Goal: Task Accomplishment & Management: Manage account settings

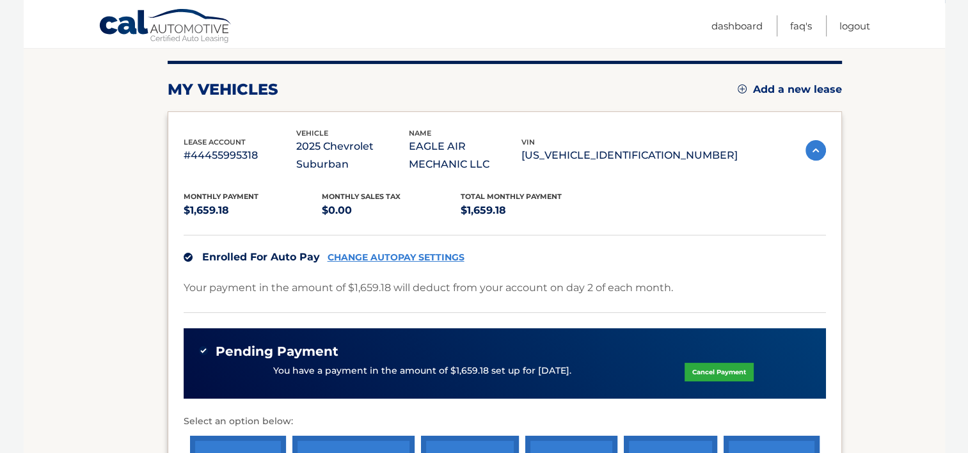
scroll to position [192, 0]
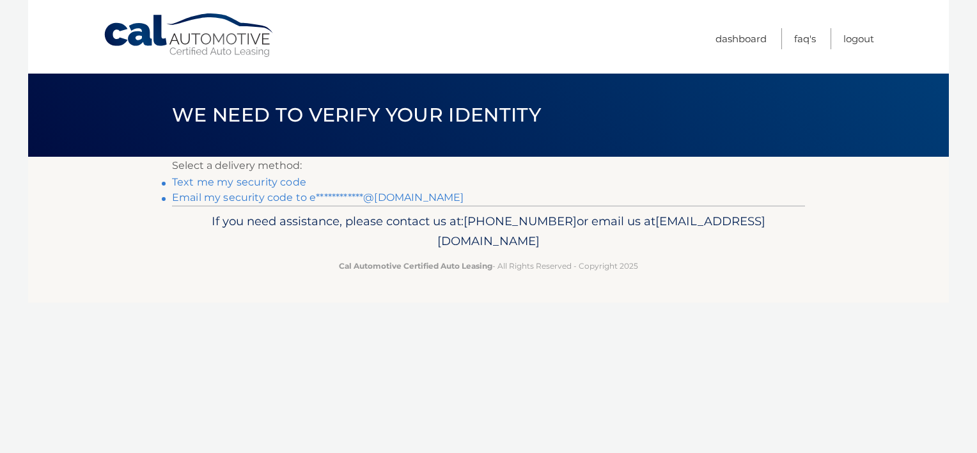
click at [255, 196] on link "**********" at bounding box center [318, 197] width 292 height 12
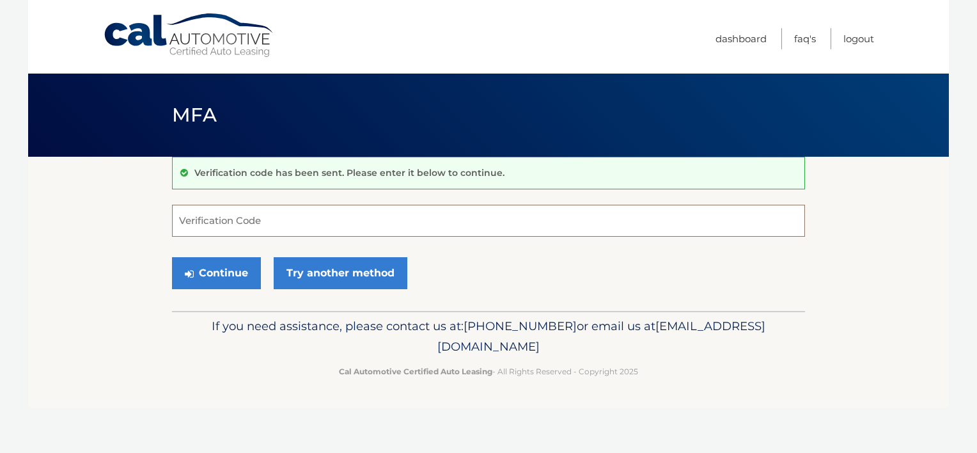
click at [207, 226] on input "Verification Code" at bounding box center [488, 221] width 633 height 32
type input "566411"
click at [172, 257] on button "Continue" at bounding box center [216, 273] width 89 height 32
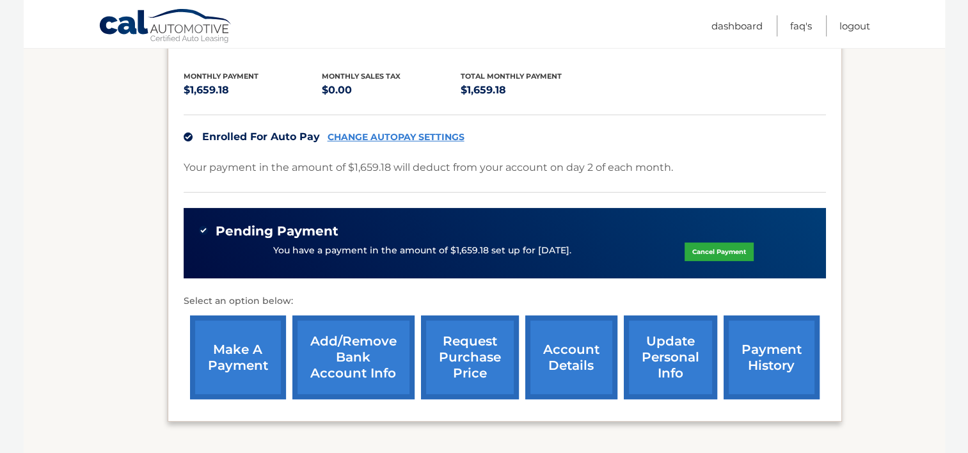
scroll to position [320, 0]
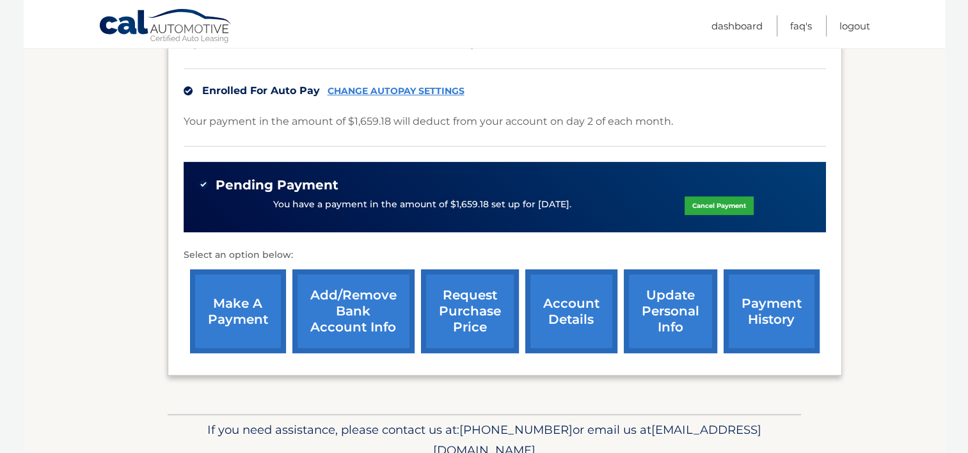
click at [718, 206] on link "Cancel Payment" at bounding box center [718, 205] width 69 height 19
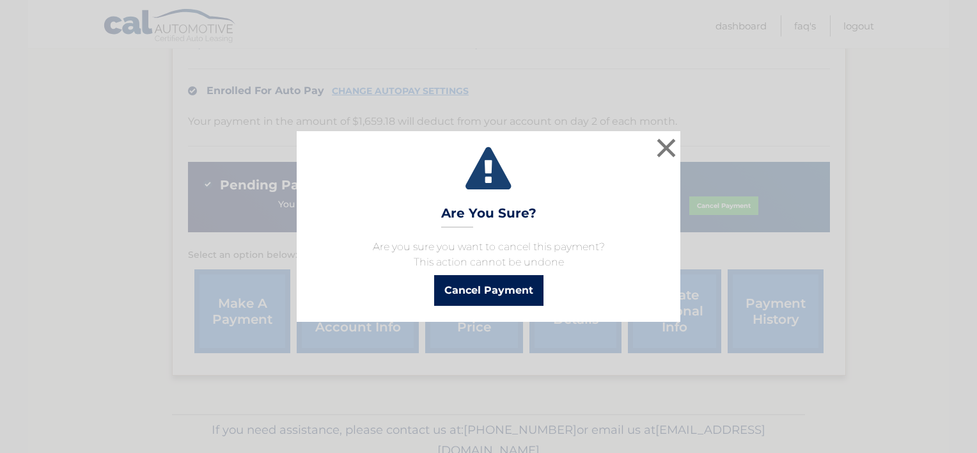
click button "Cancel Payment"
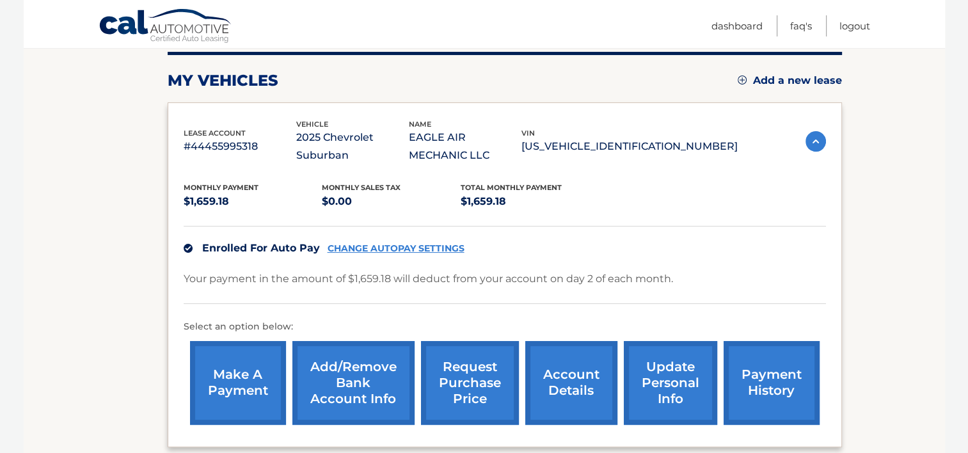
scroll to position [180, 0]
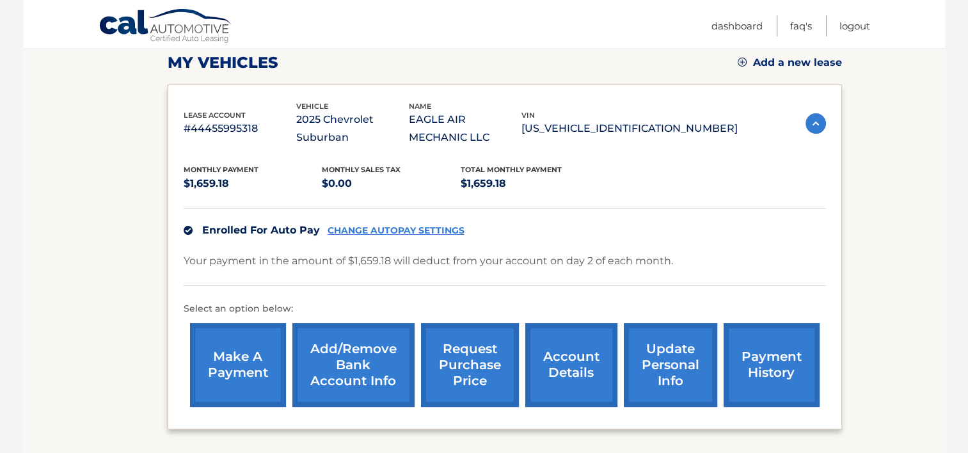
click at [239, 374] on link "make a payment" at bounding box center [238, 365] width 96 height 84
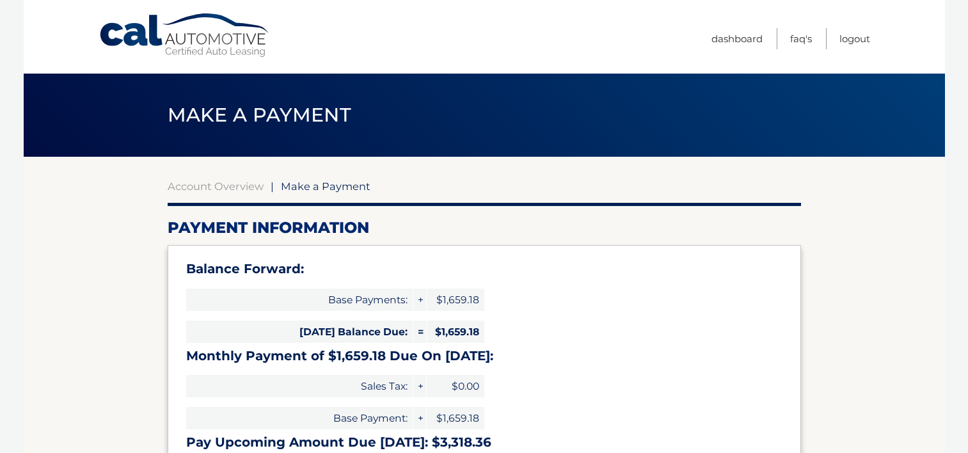
select select "MjVjYjMyZGEtMGVjOC00YTgxLWE1NmYtMWVjYjVhNWEwZjlk"
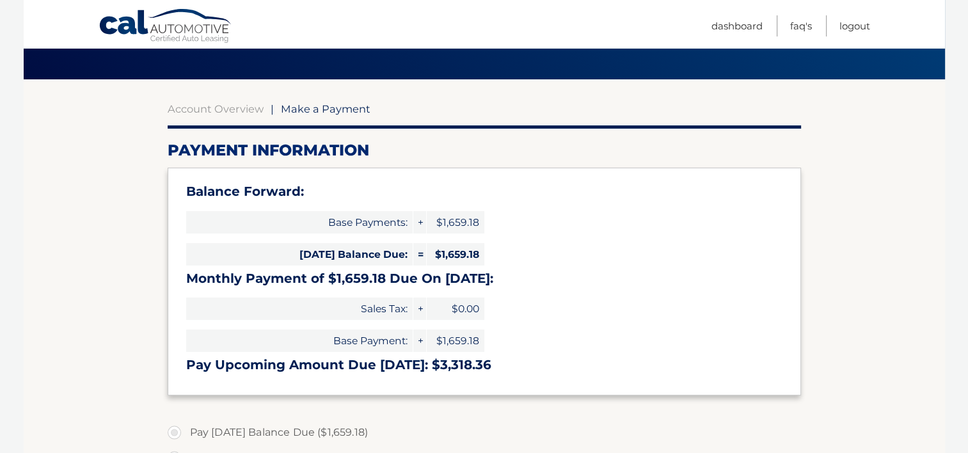
scroll to position [64, 0]
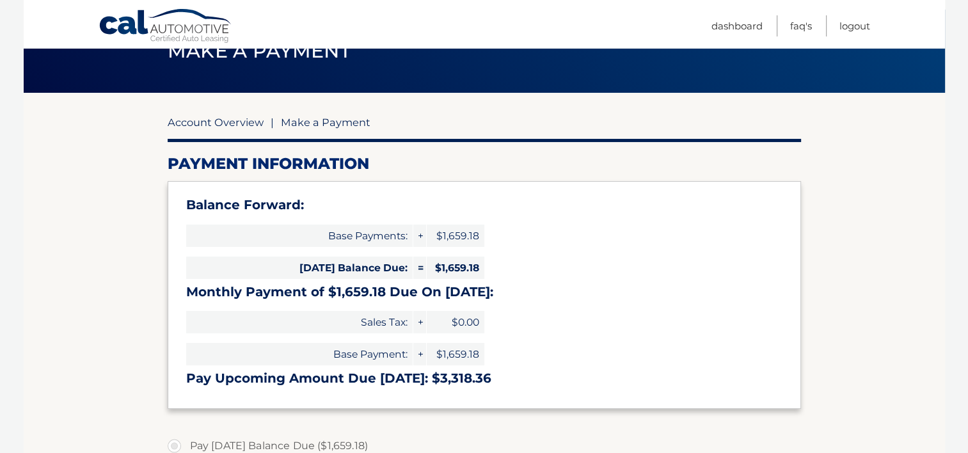
click at [224, 125] on link "Account Overview" at bounding box center [216, 122] width 96 height 13
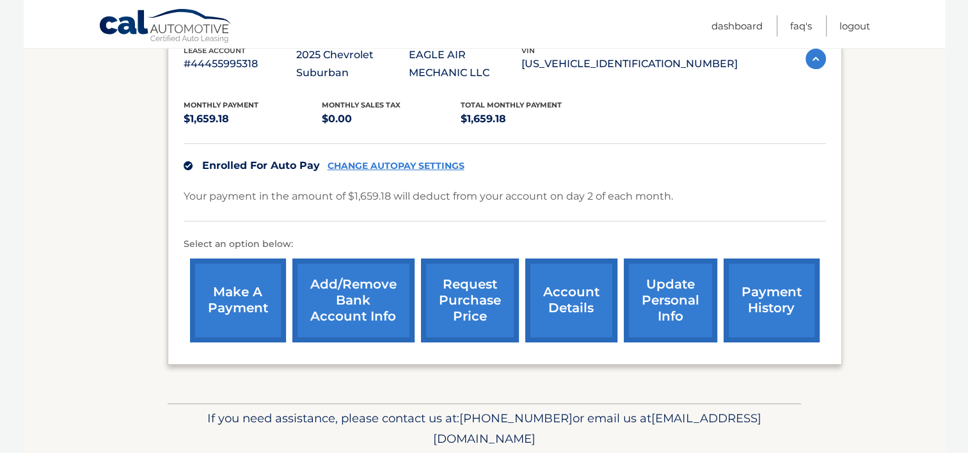
scroll to position [256, 0]
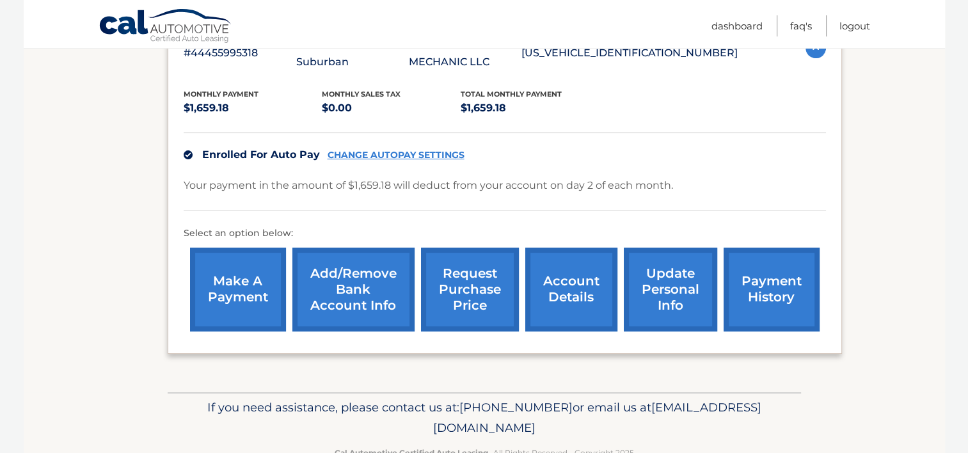
click at [345, 301] on link "Add/Remove bank account info" at bounding box center [353, 290] width 122 height 84
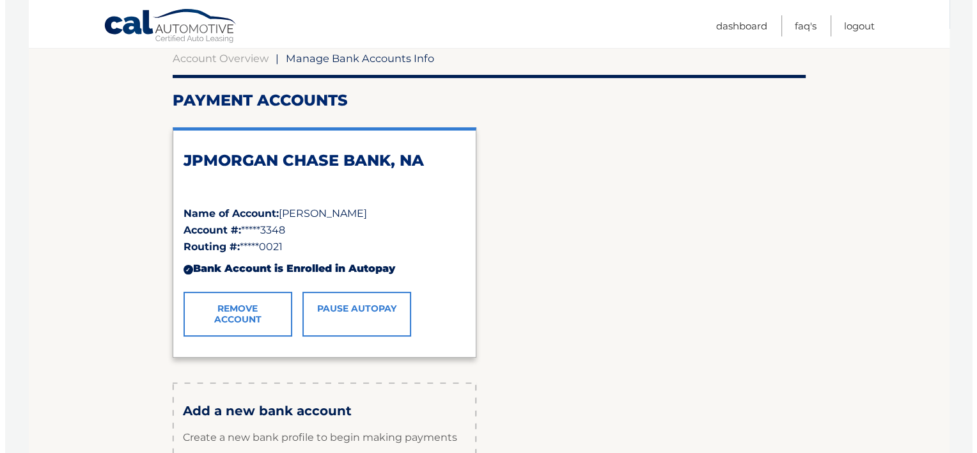
scroll to position [192, 0]
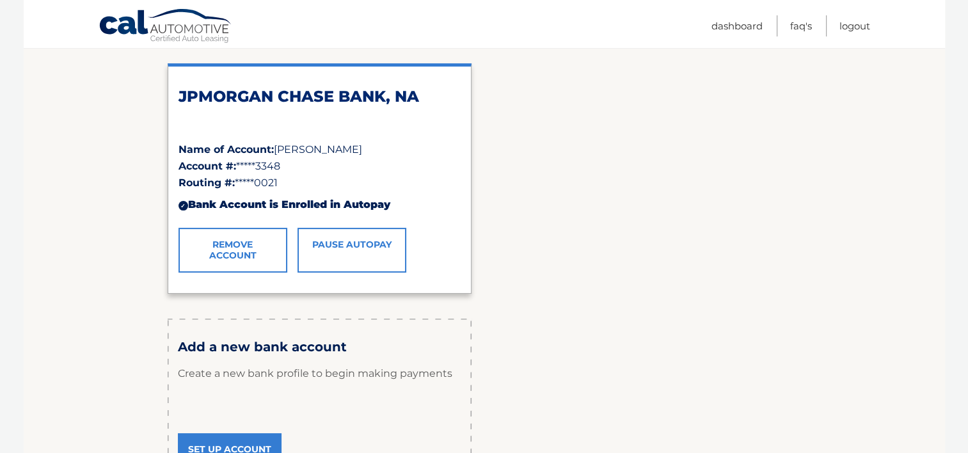
click at [306, 175] on div "Routing #: *****0021" at bounding box center [319, 183] width 282 height 17
click at [248, 253] on link "Remove Account" at bounding box center [232, 250] width 109 height 45
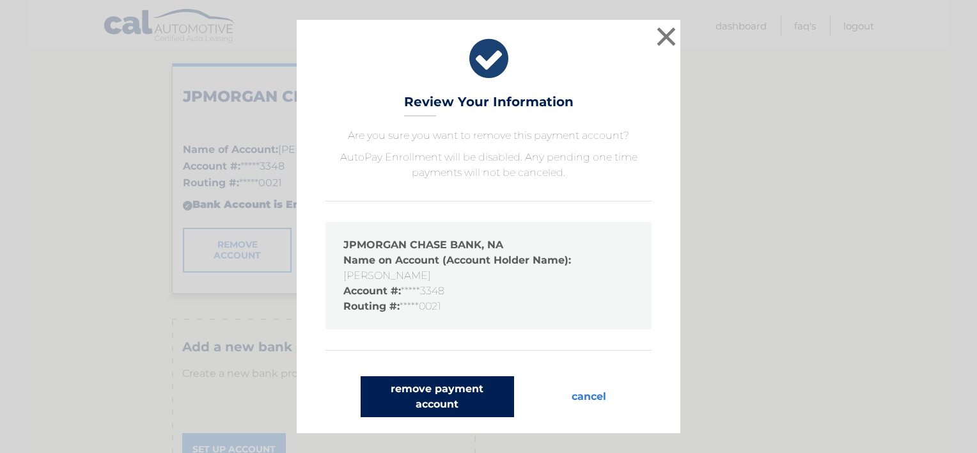
click at [459, 395] on button "remove payment account" at bounding box center [438, 396] width 154 height 41
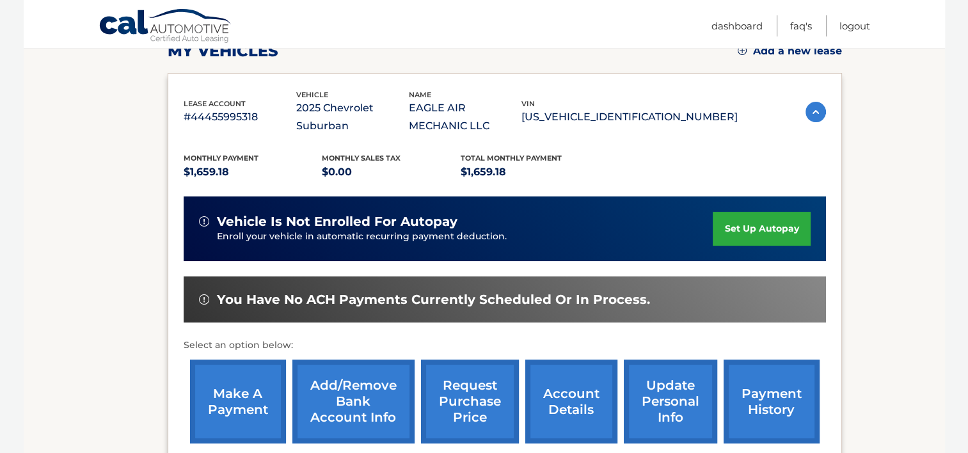
scroll to position [256, 0]
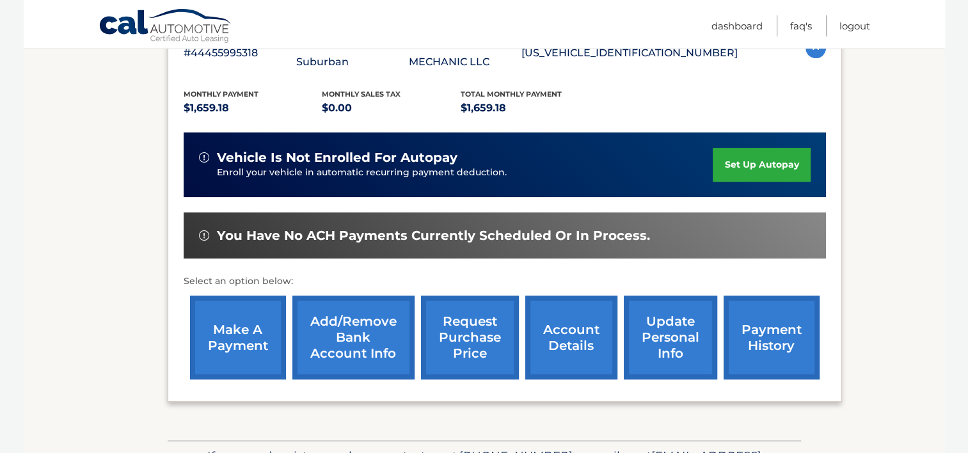
click at [243, 370] on link "make a payment" at bounding box center [238, 337] width 96 height 84
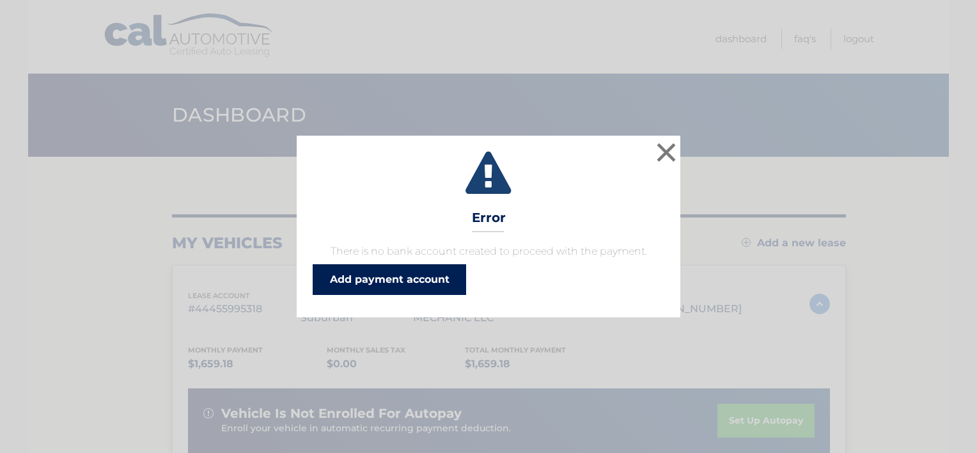
click at [434, 283] on link "Add payment account" at bounding box center [390, 279] width 154 height 31
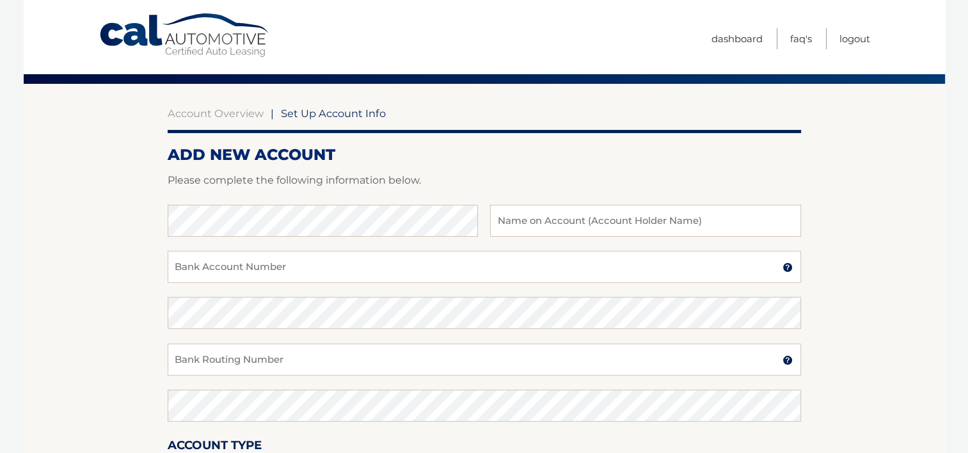
scroll to position [128, 0]
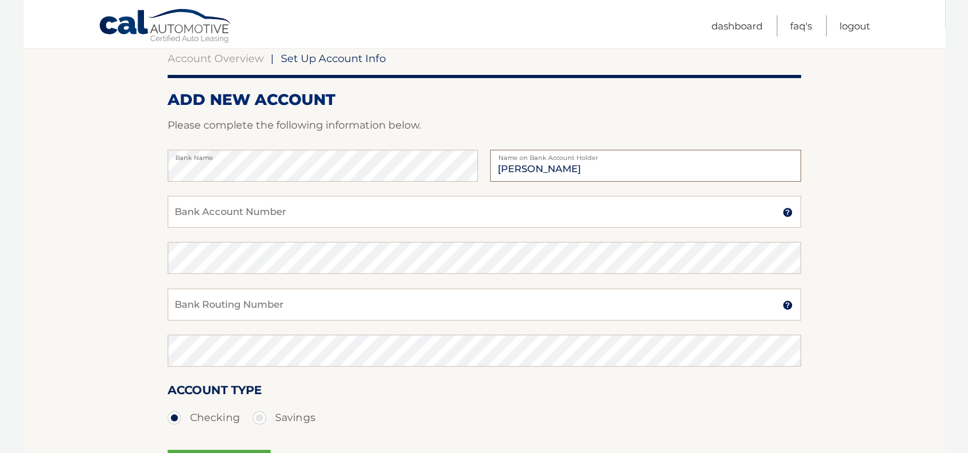
type input "JOHN CASTANEDA"
click at [233, 211] on input "Bank Account Number" at bounding box center [484, 212] width 633 height 32
drag, startPoint x: 219, startPoint y: 215, endPoint x: 101, endPoint y: 208, distance: 118.5
click at [103, 207] on section "Account Overview | Set Up Account Info ADD NEW ACCOUNT Please complete the foll…" at bounding box center [484, 273] width 921 height 488
drag, startPoint x: 217, startPoint y: 216, endPoint x: 113, endPoint y: 216, distance: 104.3
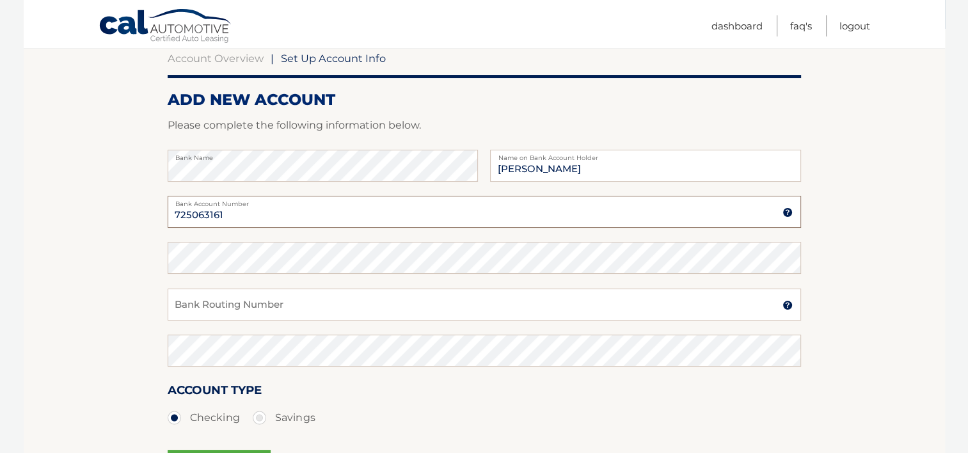
click at [113, 216] on section "Account Overview | Set Up Account Info ADD NEW ACCOUNT Please complete the foll…" at bounding box center [484, 273] width 921 height 488
type input "725063161"
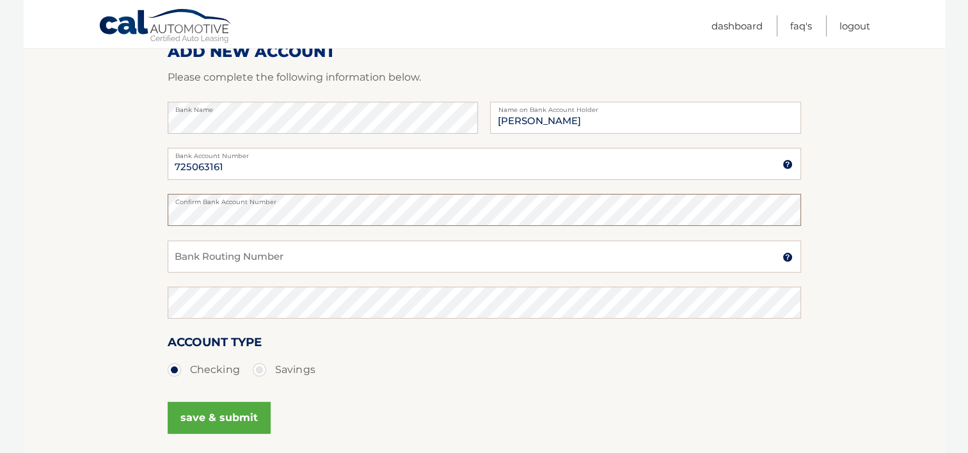
scroll to position [192, 0]
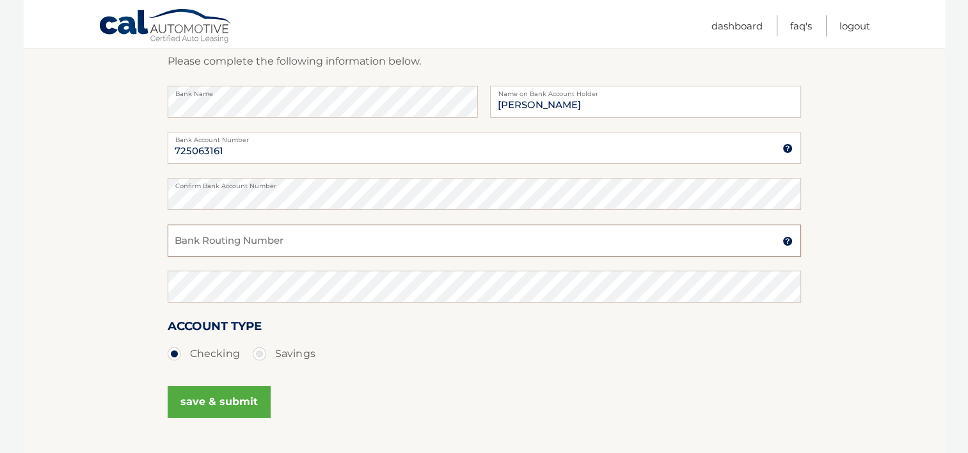
click at [223, 237] on input "Bank Routing Number" at bounding box center [484, 240] width 633 height 32
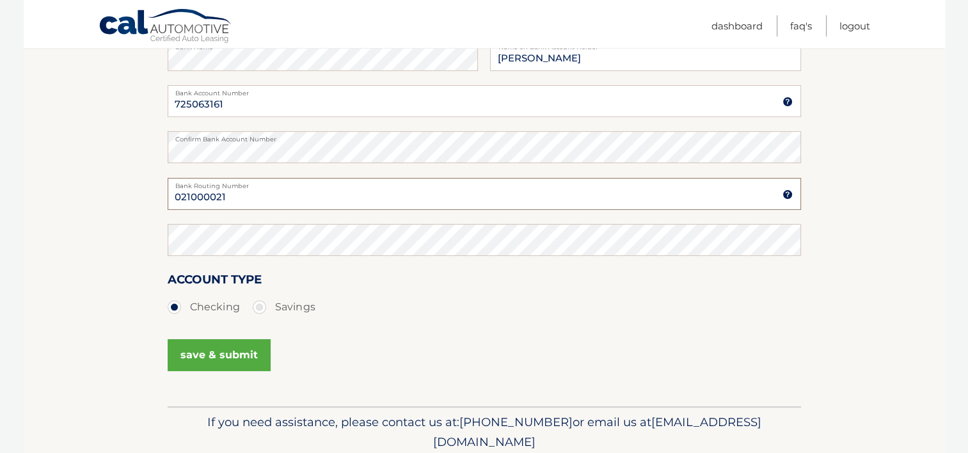
scroll to position [256, 0]
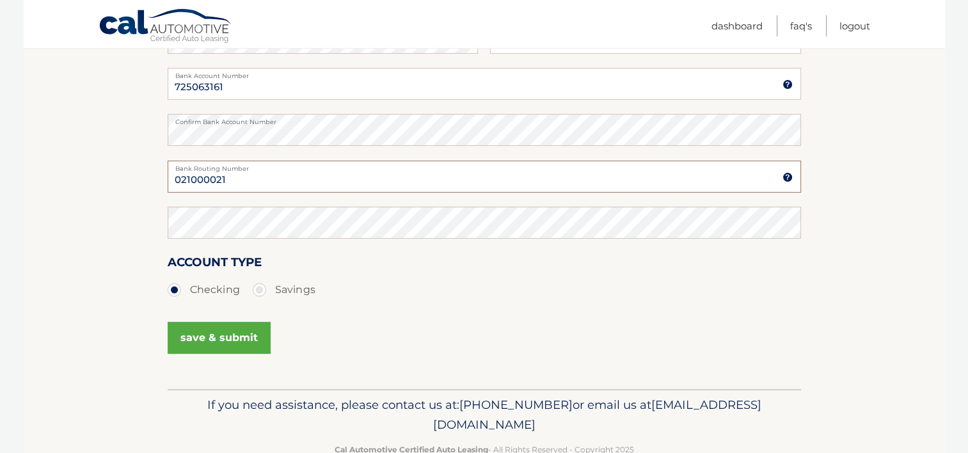
type input "021000021"
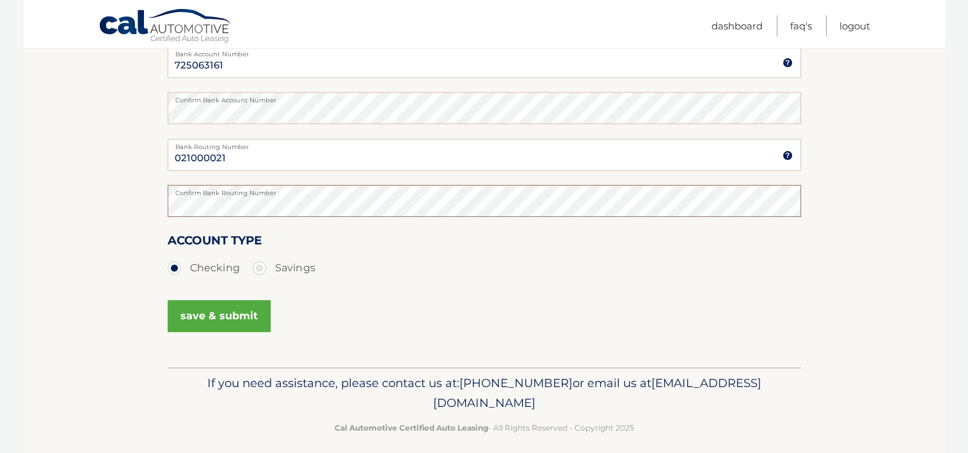
scroll to position [289, 0]
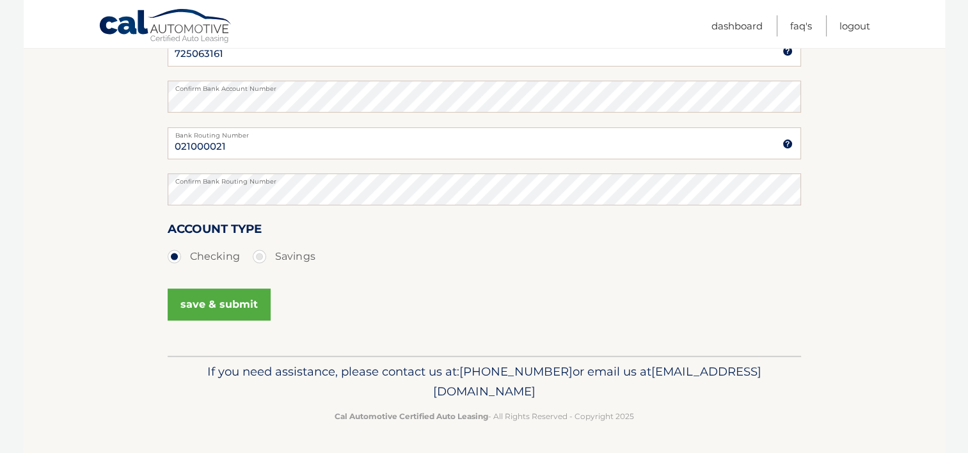
click at [253, 303] on button "save & submit" at bounding box center [219, 304] width 103 height 32
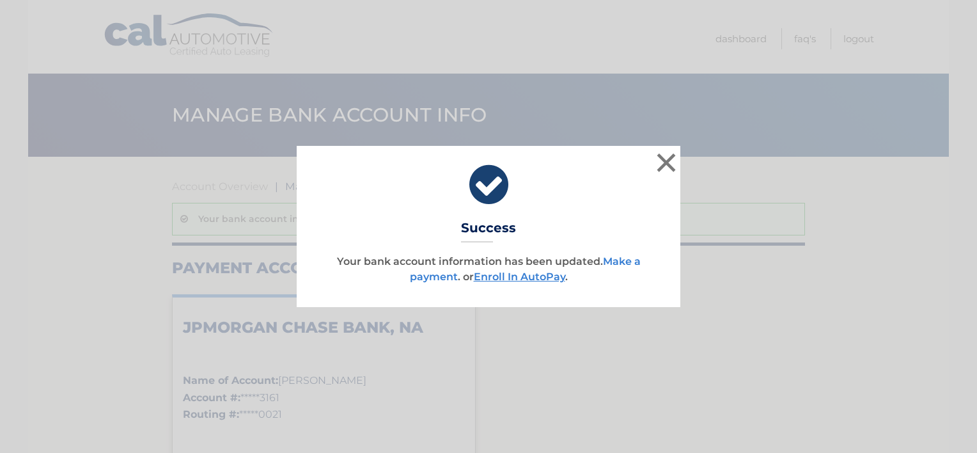
click at [624, 256] on link "Make a payment" at bounding box center [525, 269] width 231 height 28
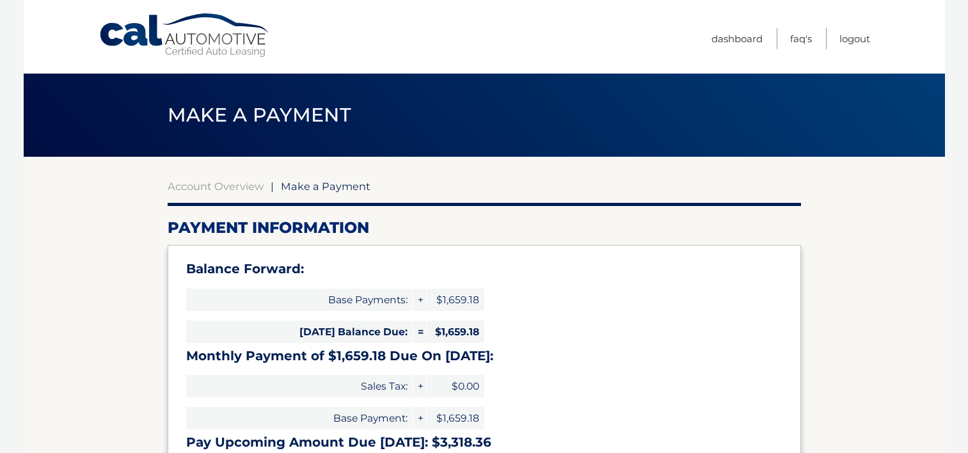
select select "OGVmYWUyNzYtN2IzOS00Mzg4LThjNmYtMjkwZGU2Mzk3Y2Rh"
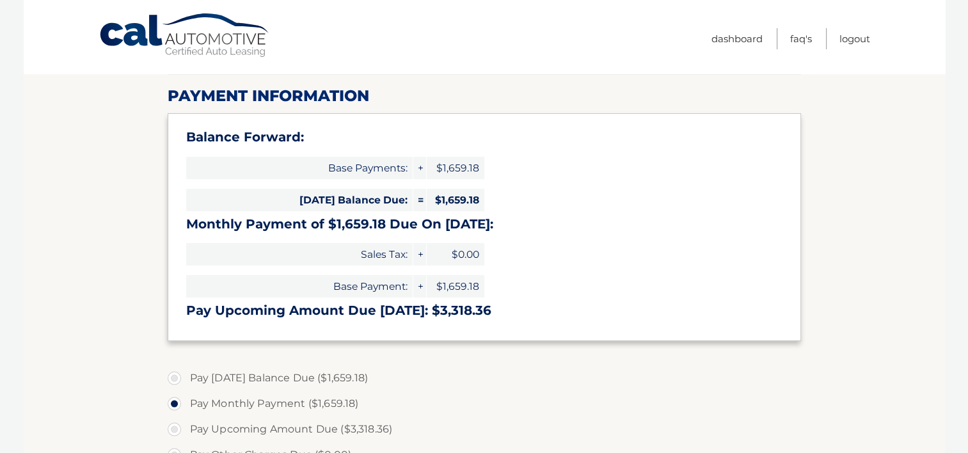
scroll to position [256, 0]
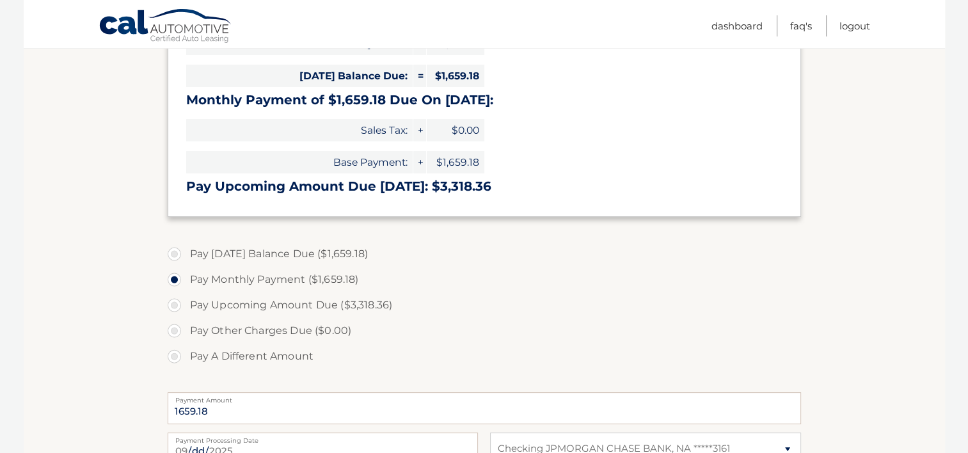
click at [309, 261] on label "Pay [DATE] Balance Due ($1,659.18)" at bounding box center [484, 254] width 633 height 26
click at [185, 261] on input "Pay [DATE] Balance Due ($1,659.18)" at bounding box center [179, 251] width 13 height 20
radio input "true"
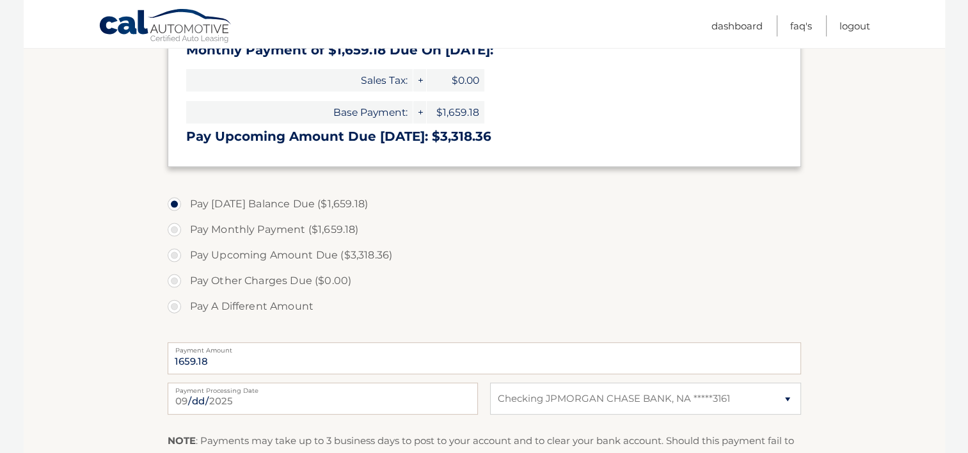
scroll to position [384, 0]
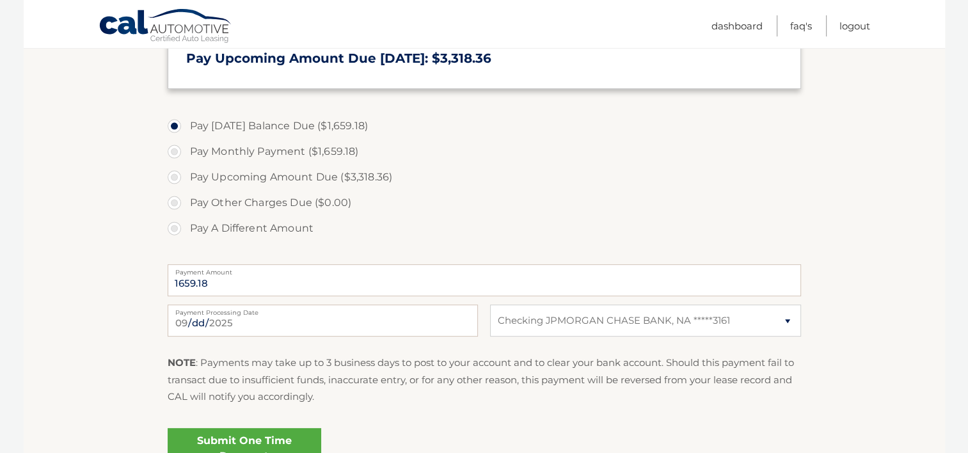
click at [290, 143] on label "Pay Monthly Payment ($1,659.18)" at bounding box center [484, 152] width 633 height 26
click at [185, 143] on input "Pay Monthly Payment ($1,659.18)" at bounding box center [179, 149] width 13 height 20
radio input "true"
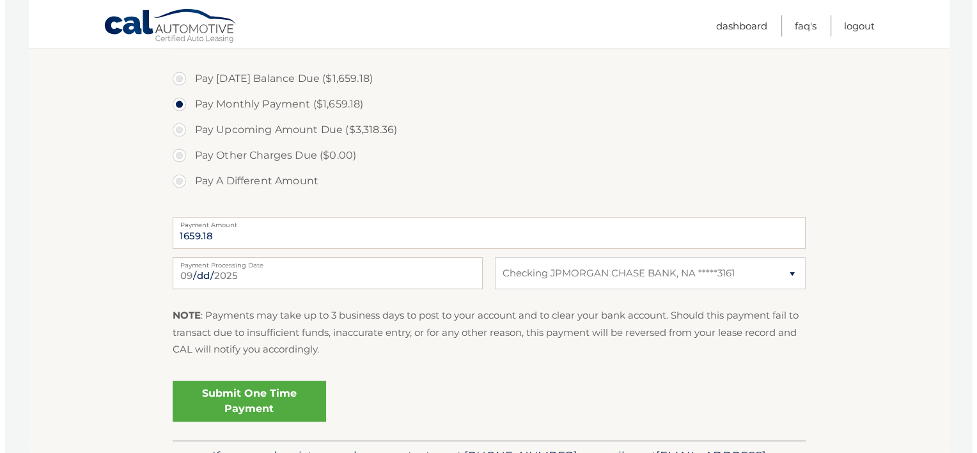
scroll to position [448, 0]
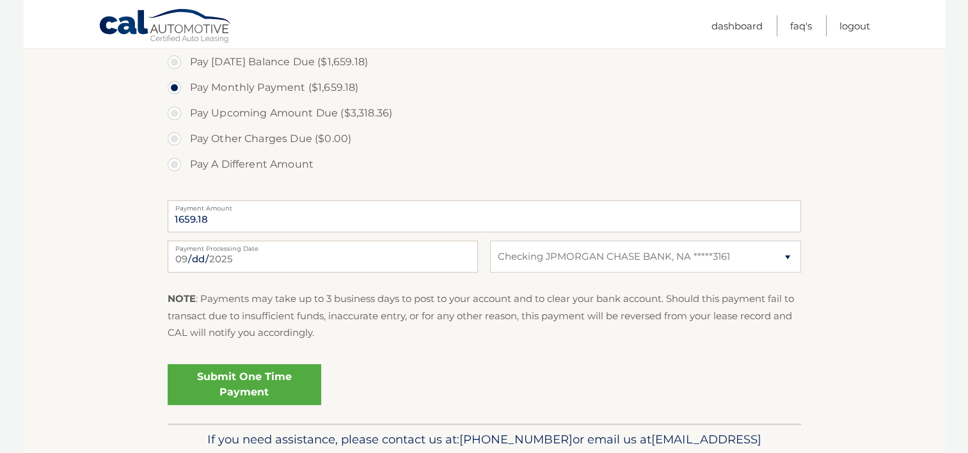
click at [255, 386] on link "Submit One Time Payment" at bounding box center [245, 384] width 154 height 41
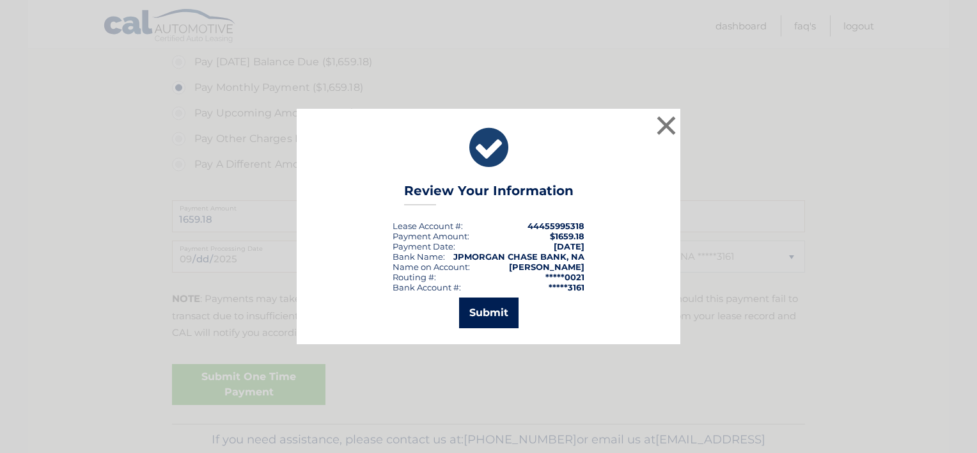
click at [473, 315] on button "Submit" at bounding box center [488, 312] width 59 height 31
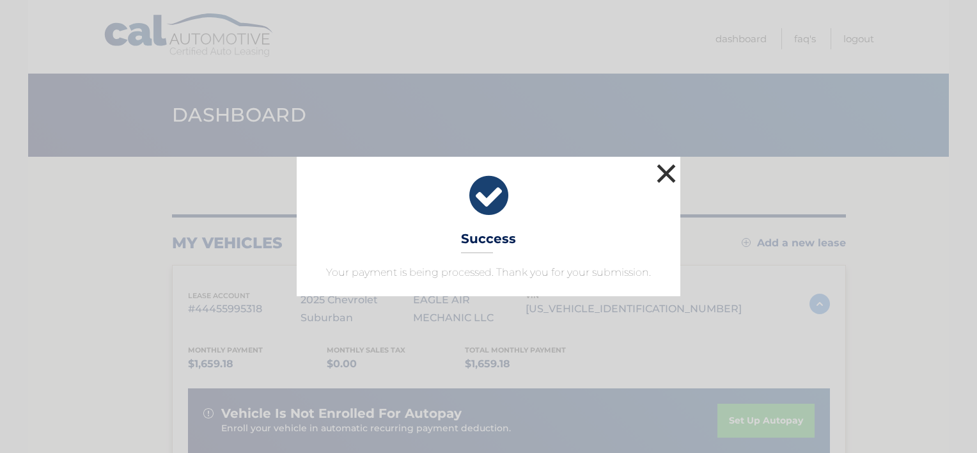
click at [672, 176] on button "×" at bounding box center [667, 174] width 26 height 26
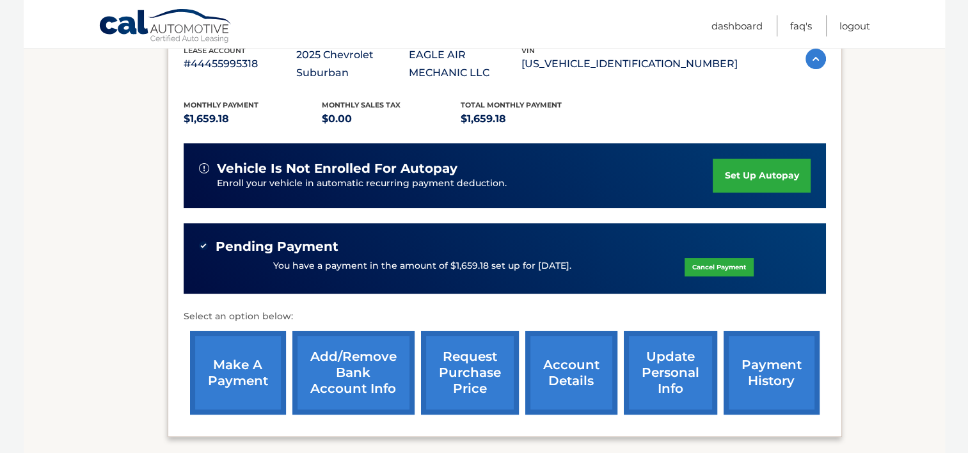
scroll to position [256, 0]
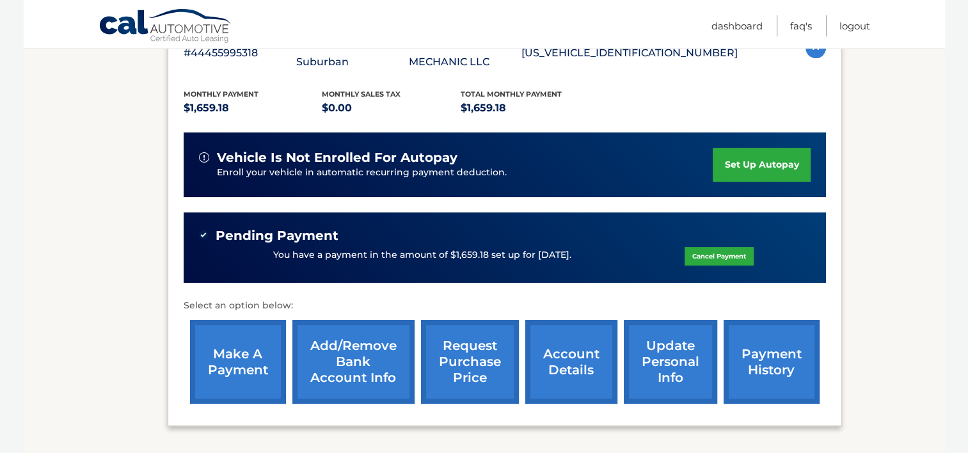
click at [768, 166] on link "set up autopay" at bounding box center [761, 165] width 97 height 34
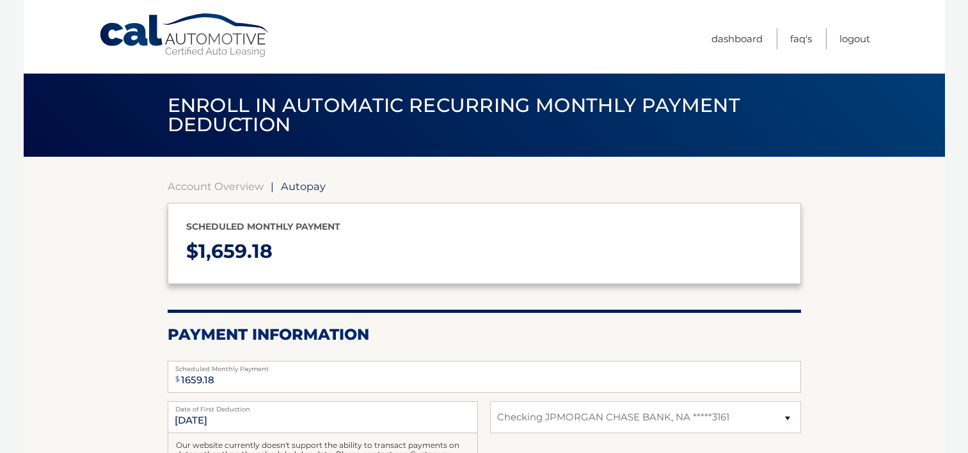
select select "OGVmYWUyNzYtN2IzOS00Mzg4LThjNmYtMjkwZGU2Mzk3Y2Rh"
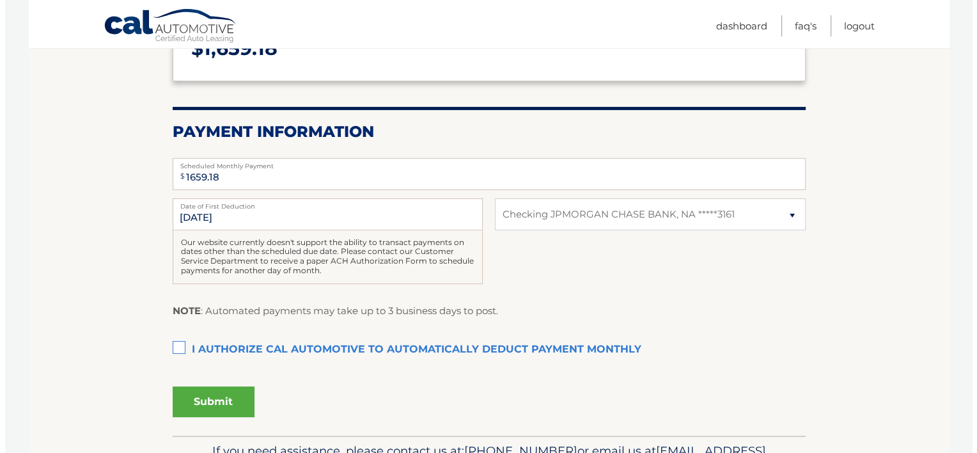
scroll to position [256, 0]
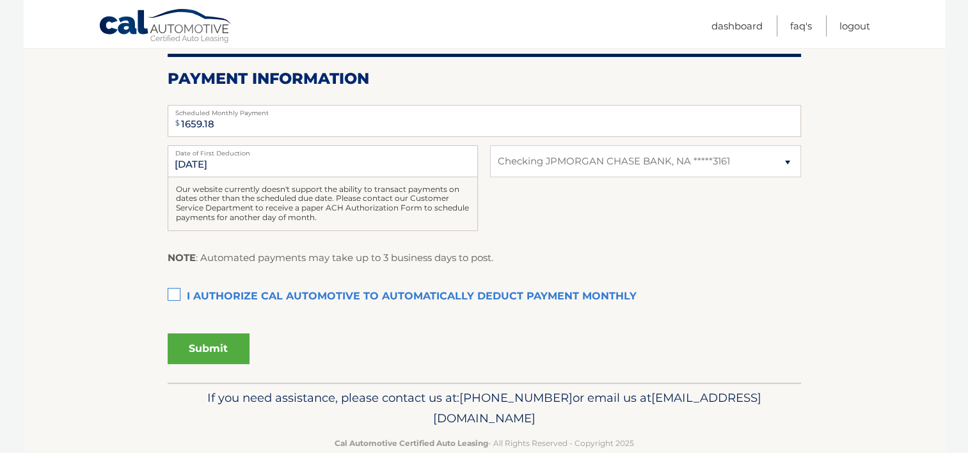
click at [172, 290] on label "I authorize cal automotive to automatically deduct payment monthly This checkbo…" at bounding box center [484, 297] width 633 height 26
click at [0, 0] on input "I authorize cal automotive to automatically deduct payment monthly This checkbo…" at bounding box center [0, 0] width 0 height 0
click at [189, 365] on div "Submit" at bounding box center [484, 353] width 633 height 50
click at [207, 353] on button "Submit" at bounding box center [209, 348] width 82 height 31
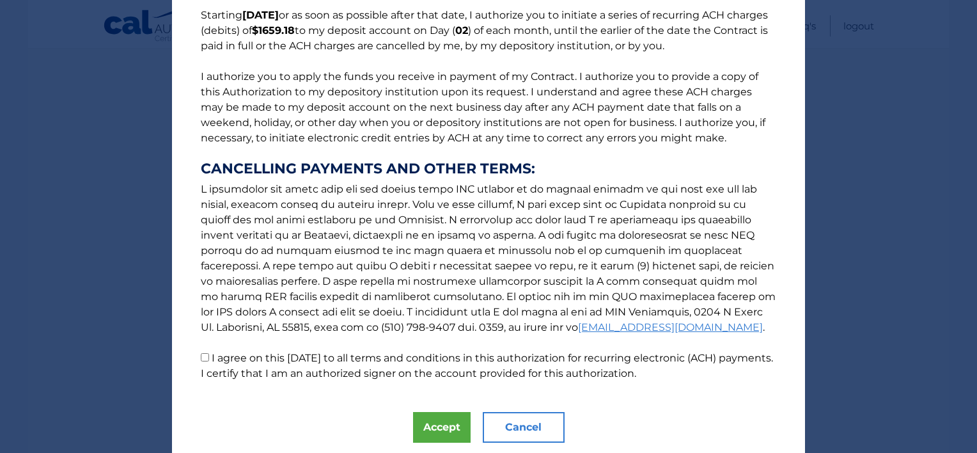
scroll to position [151, 0]
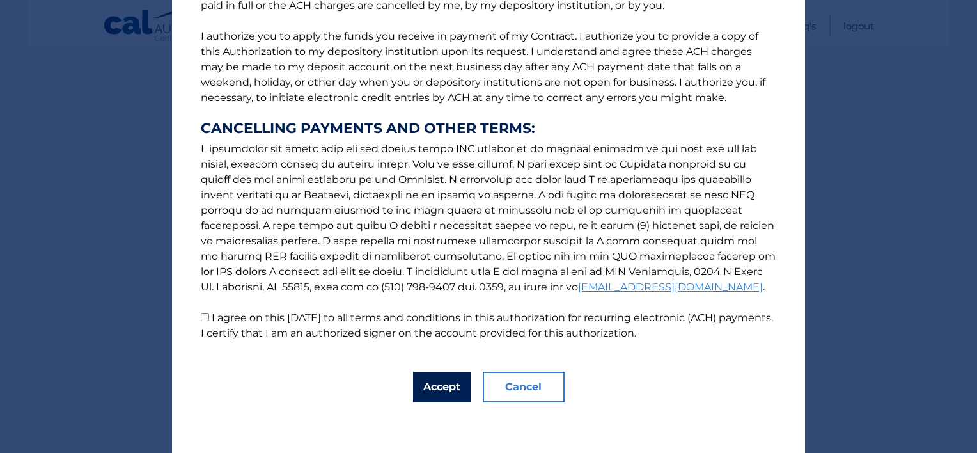
click at [451, 388] on button "Accept" at bounding box center [442, 387] width 58 height 31
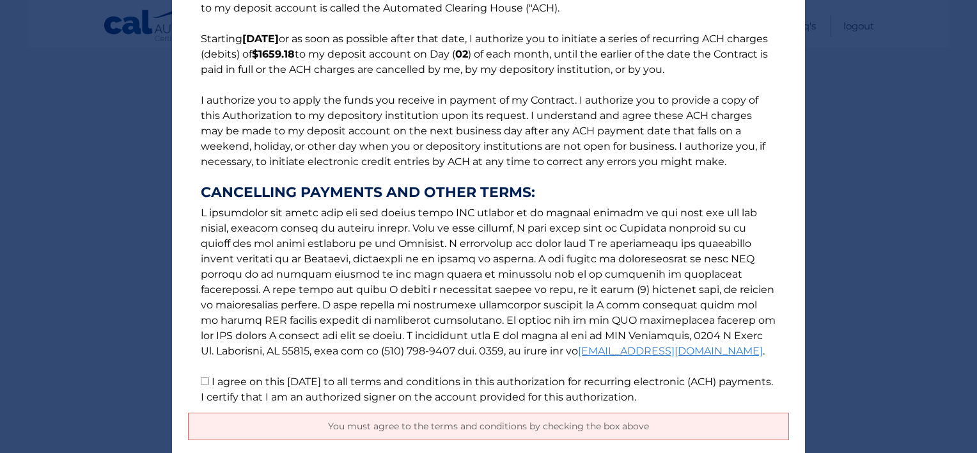
click at [318, 398] on p "The words "I" "me" and "my" mean any identified Customer who signs this Authori…" at bounding box center [488, 172] width 601 height 466
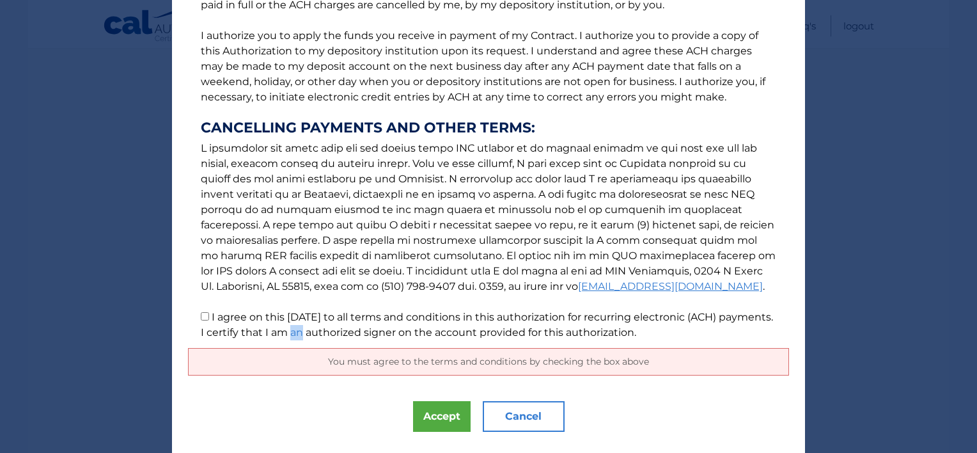
scroll to position [181, 0]
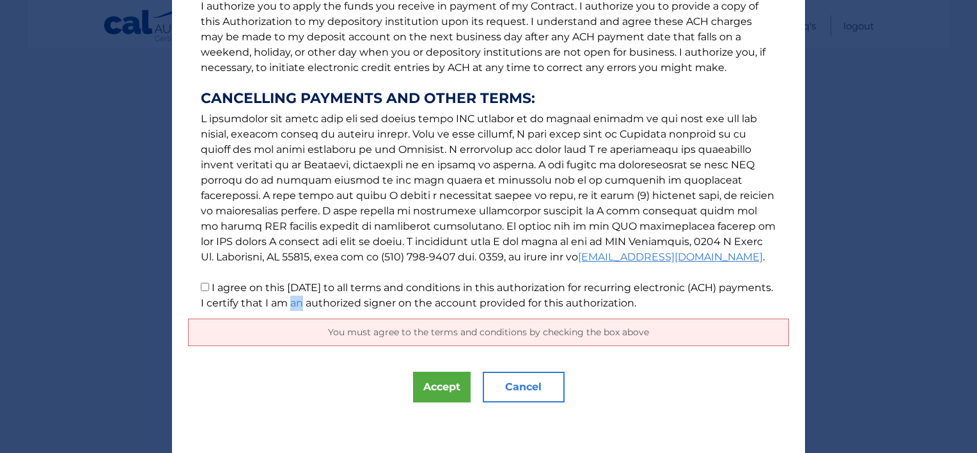
click at [201, 283] on input "I agree on this 09/12/2025 to all terms and conditions in this authorization fo…" at bounding box center [205, 287] width 8 height 8
checkbox input "true"
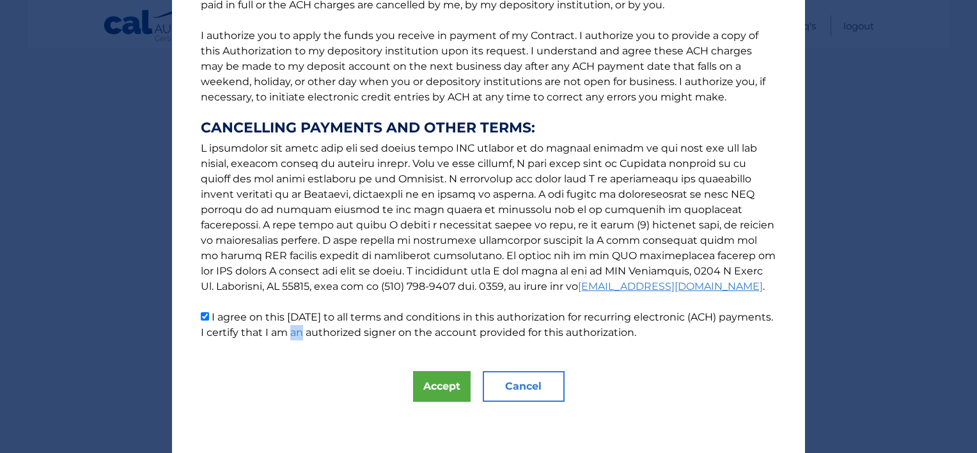
scroll to position [151, 0]
click at [443, 397] on button "Accept" at bounding box center [442, 387] width 58 height 31
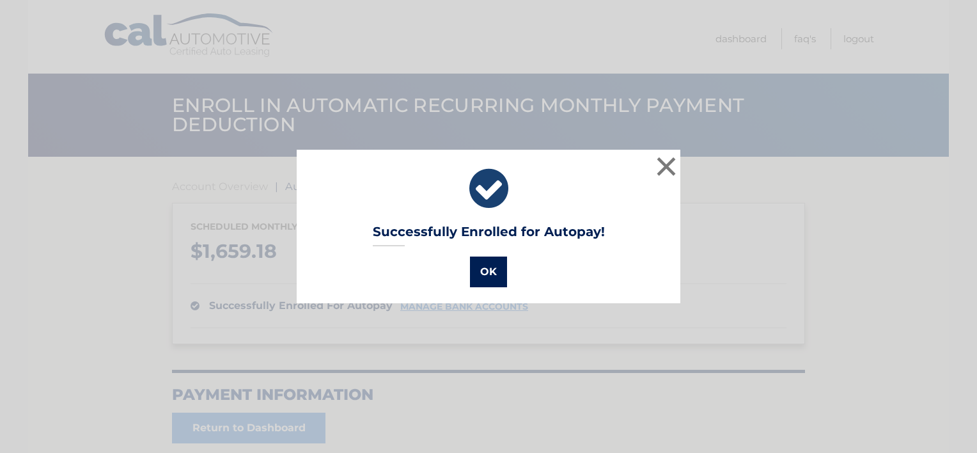
click at [480, 270] on button "OK" at bounding box center [488, 271] width 37 height 31
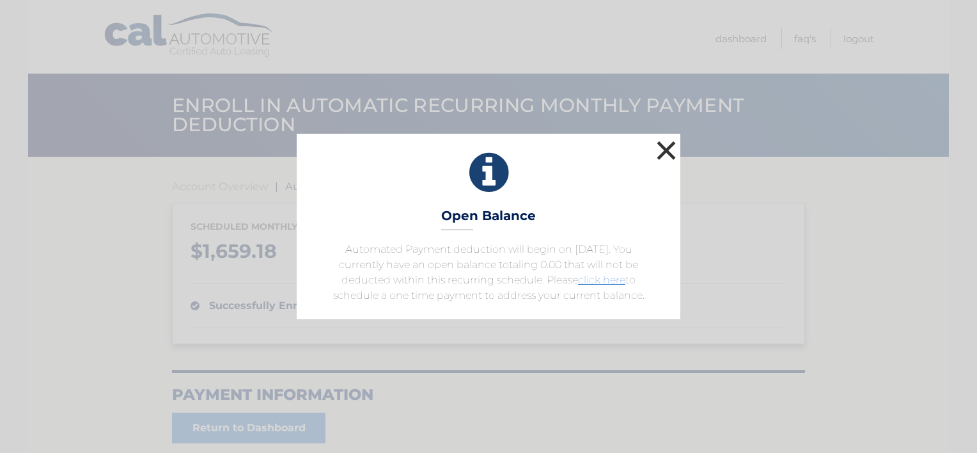
click at [655, 145] on button "×" at bounding box center [667, 151] width 26 height 26
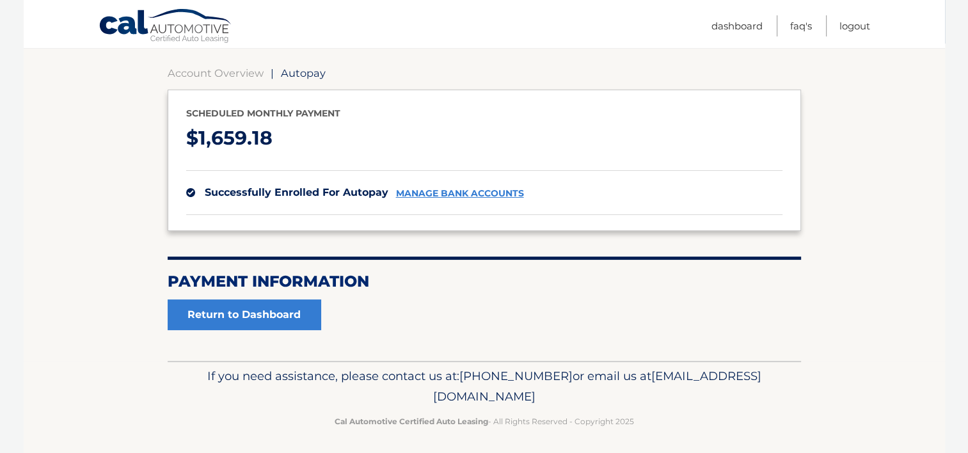
scroll to position [118, 0]
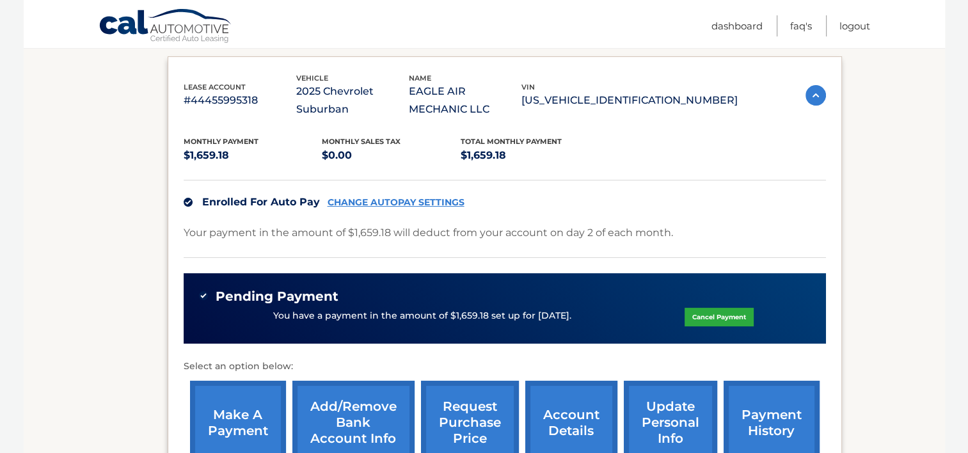
scroll to position [256, 0]
